Goal: Check status: Check status

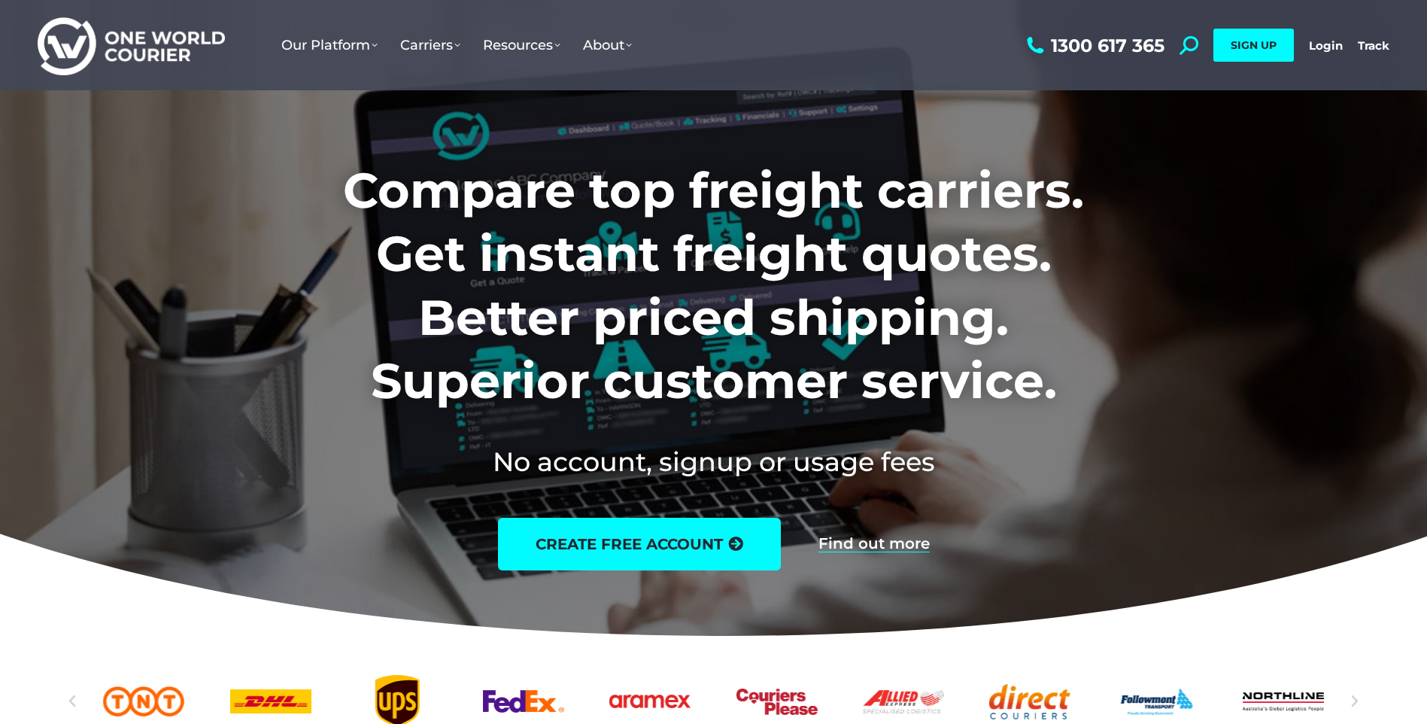
click at [1323, 42] on link "Login" at bounding box center [1326, 45] width 34 height 14
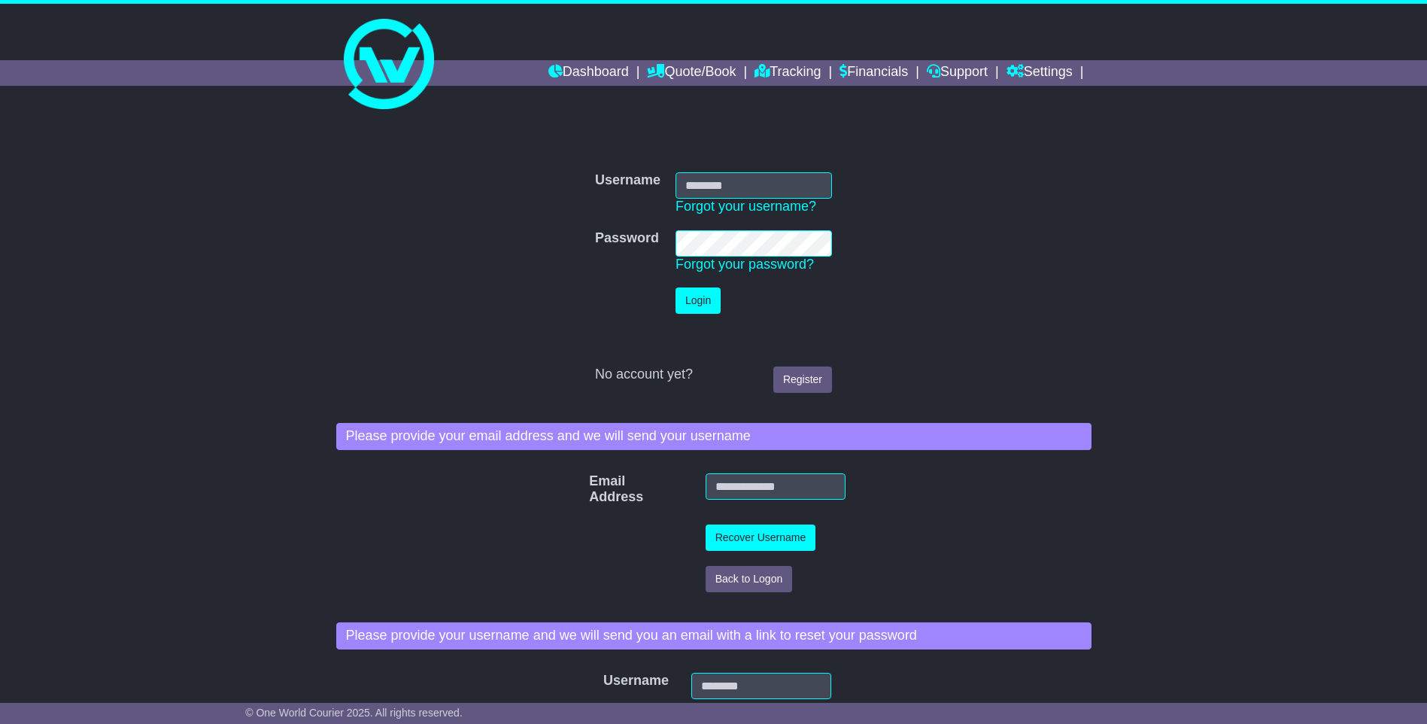
type input "**********"
click at [692, 298] on button "Login" at bounding box center [697, 300] width 45 height 26
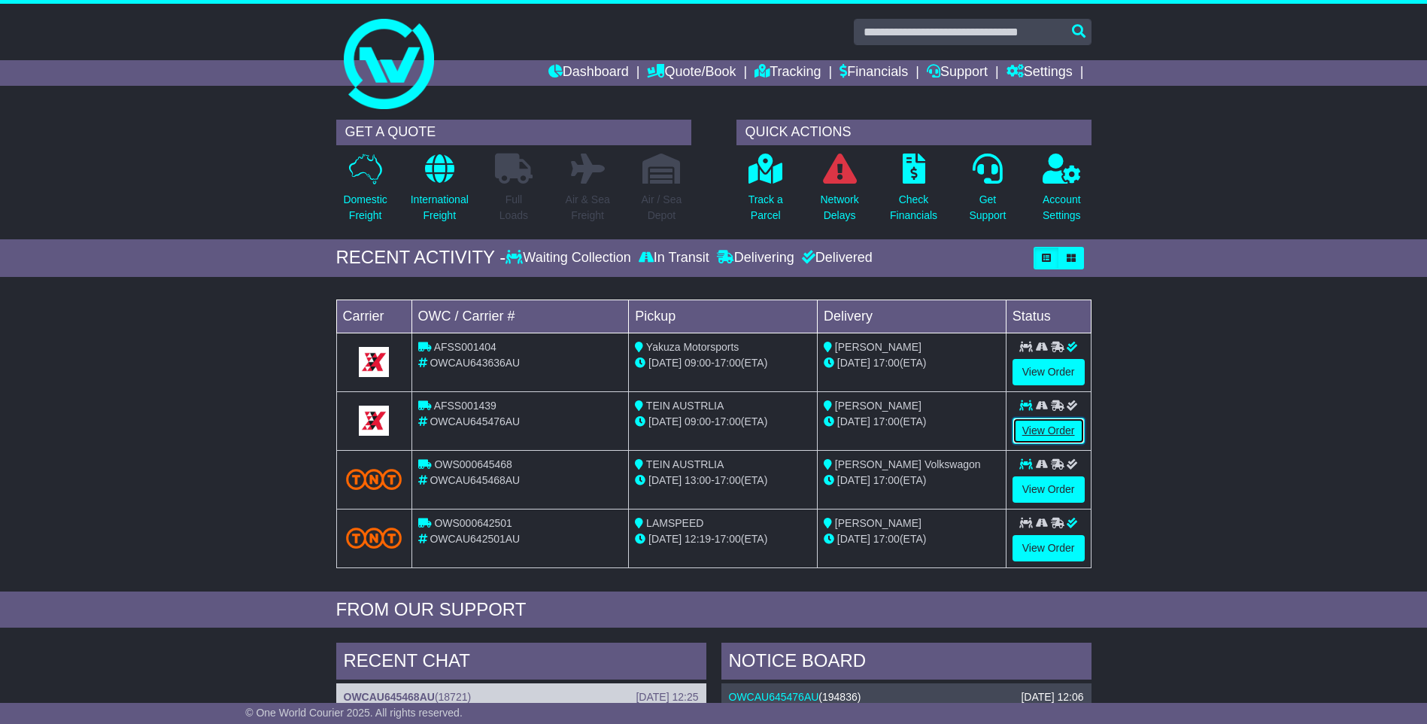
click at [1049, 430] on link "View Order" at bounding box center [1048, 430] width 72 height 26
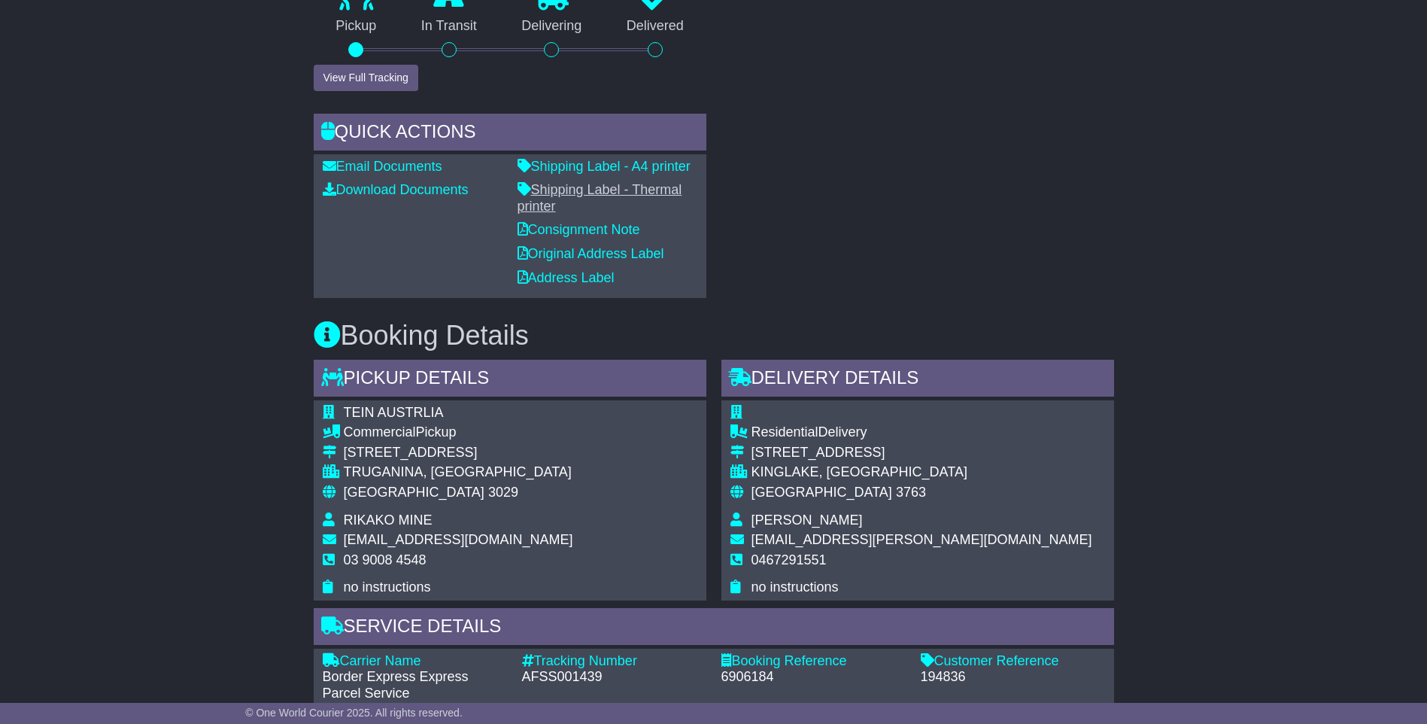
scroll to position [677, 0]
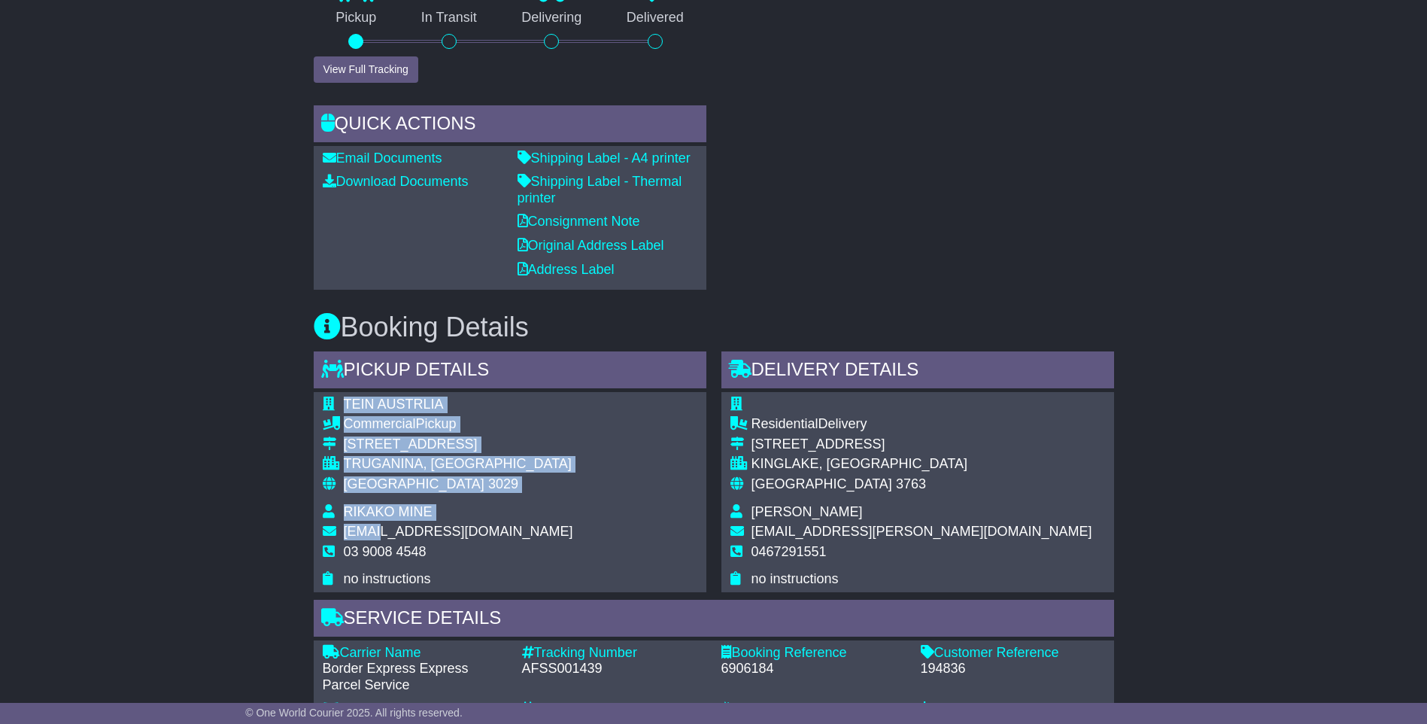
drag, startPoint x: 509, startPoint y: 517, endPoint x: 378, endPoint y: 521, distance: 130.9
click at [378, 521] on div "TEIN AUSTRLIA Commercial Pickup [STREET_ADDRESS] [GEOGRAPHIC_DATA], [GEOGRAPHIC…" at bounding box center [510, 492] width 393 height 200
drag, startPoint x: 378, startPoint y: 521, endPoint x: 460, endPoint y: 545, distance: 84.7
click at [460, 545] on td "03 9008 4548" at bounding box center [458, 558] width 229 height 28
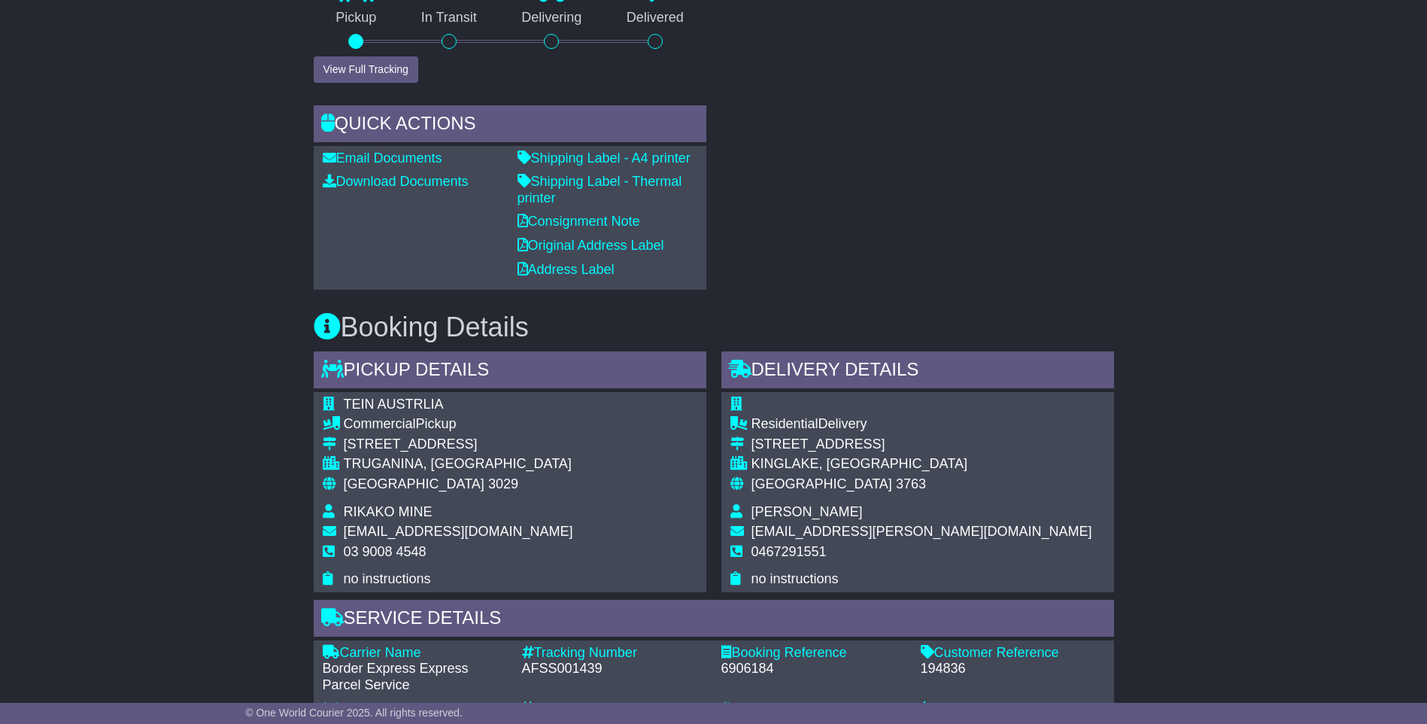
click at [545, 396] on div "TEIN AUSTRLIA Commercial Pickup 475B DOHERTYS ROAD TRUGANINA, VIC Australia 302…" at bounding box center [510, 492] width 393 height 200
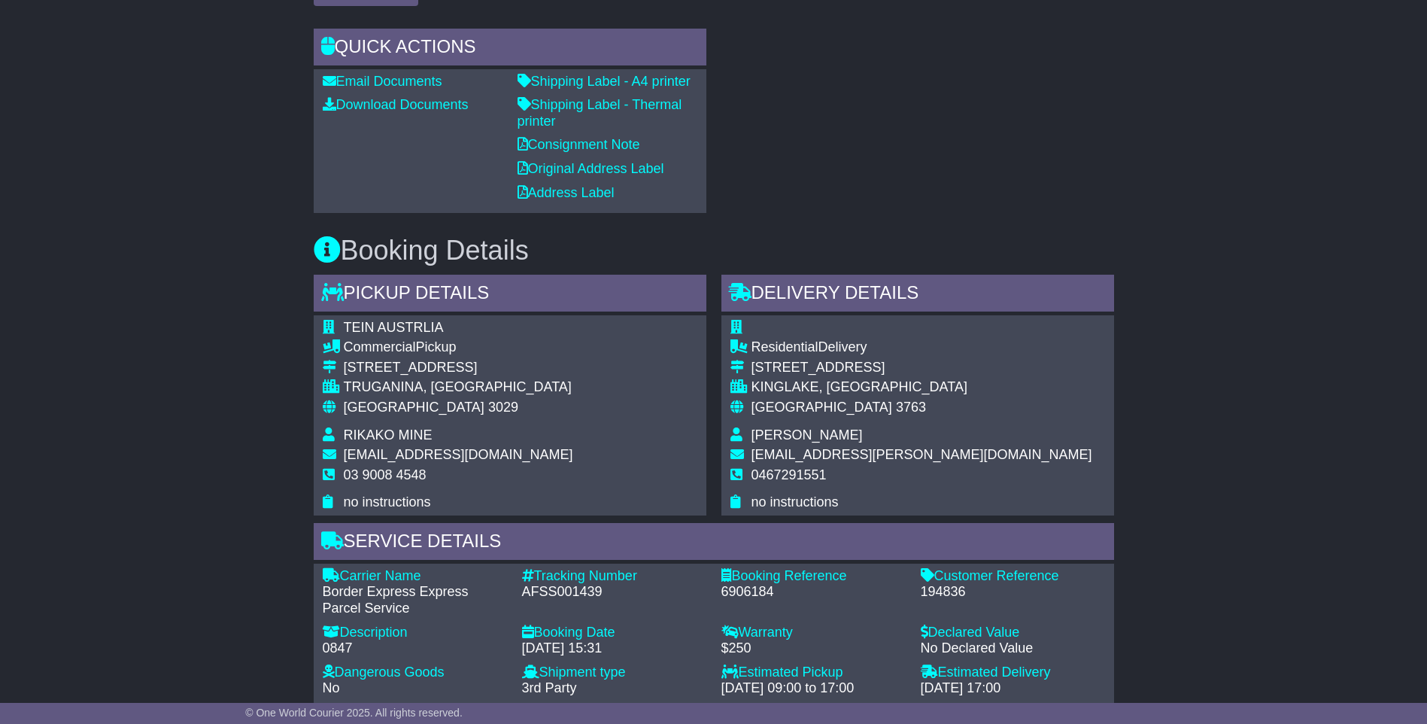
scroll to position [903, 0]
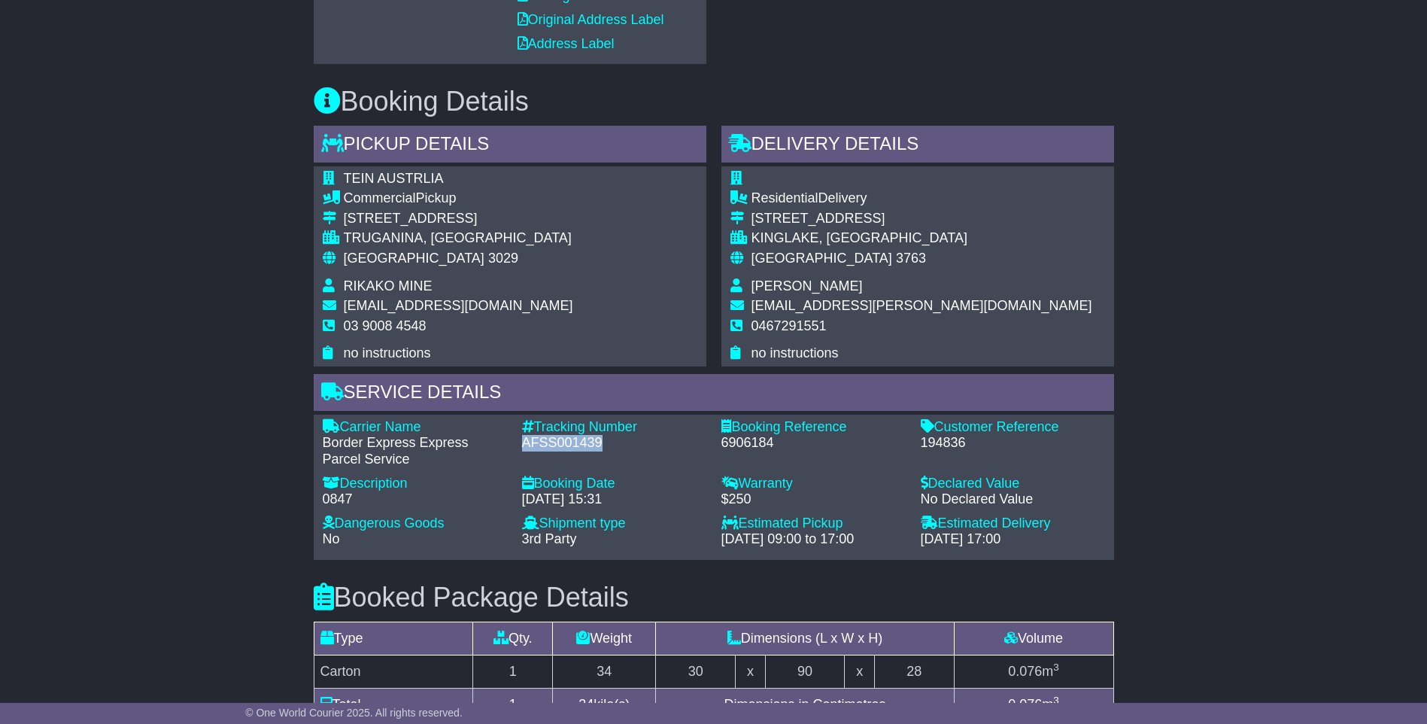
drag, startPoint x: 610, startPoint y: 428, endPoint x: 523, endPoint y: 428, distance: 87.3
click at [523, 435] on div "AFSS001439" at bounding box center [614, 443] width 184 height 17
copy div "AFSS001439"
